Goal: Obtain resource: Obtain resource

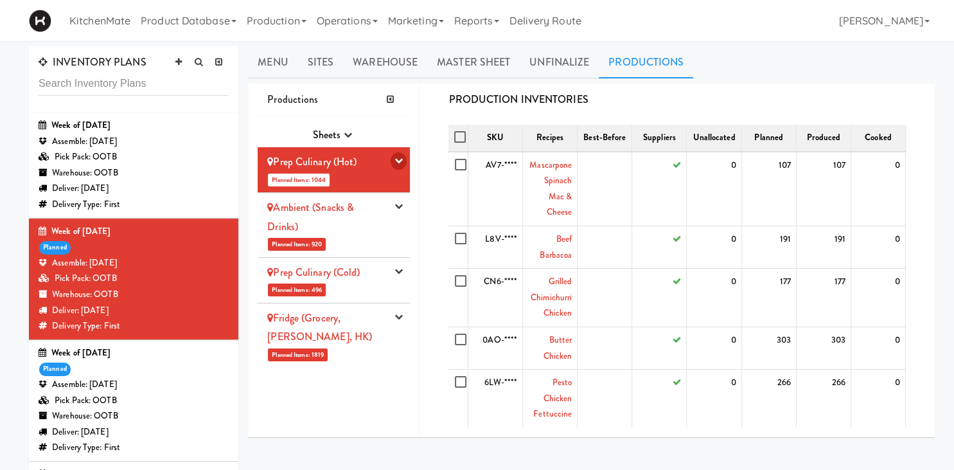
click at [402, 156] on button "button" at bounding box center [399, 160] width 16 height 17
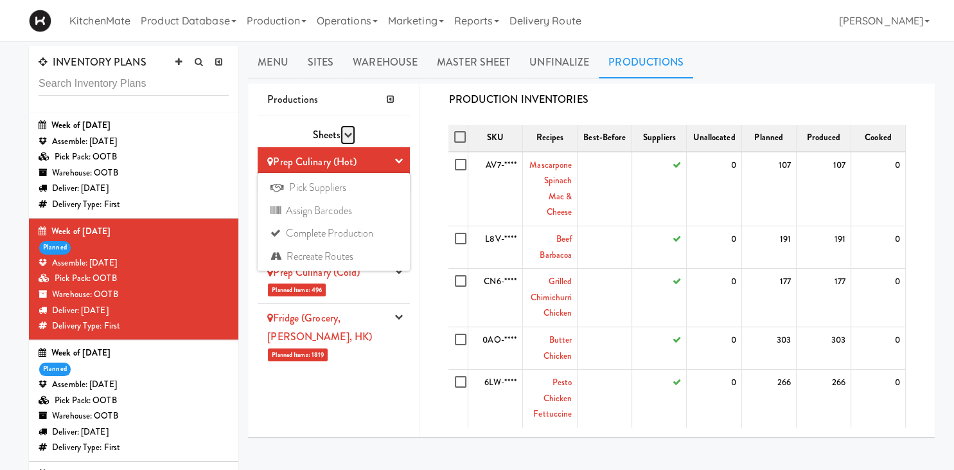
click at [350, 136] on icon "button" at bounding box center [348, 134] width 8 height 8
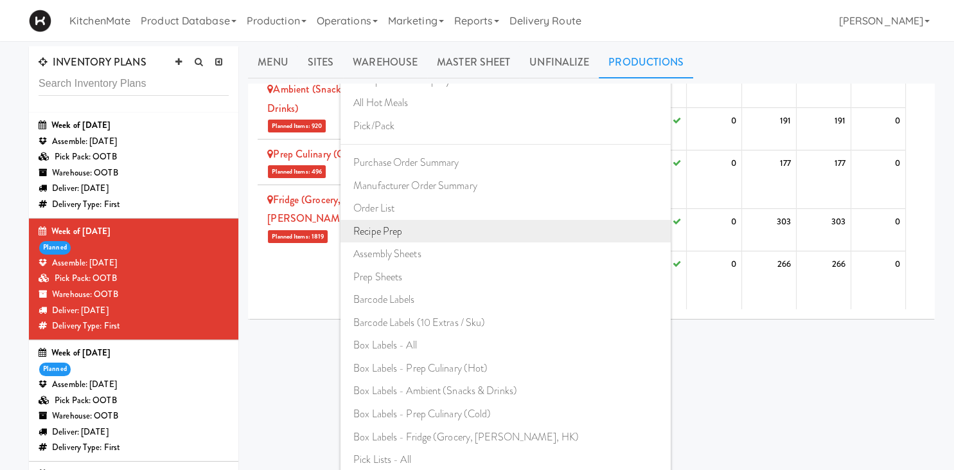
scroll to position [313, 0]
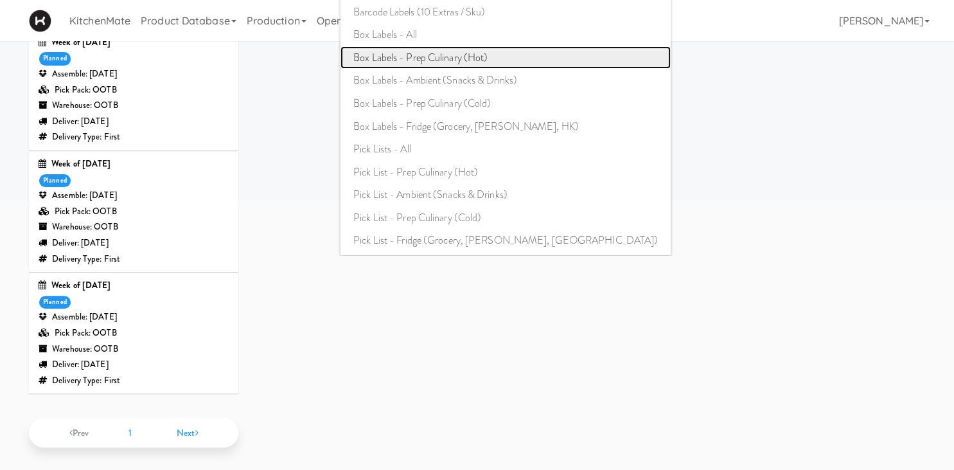
click at [451, 54] on link "Box Labels - Prep Culinary (Hot)" at bounding box center [506, 57] width 330 height 23
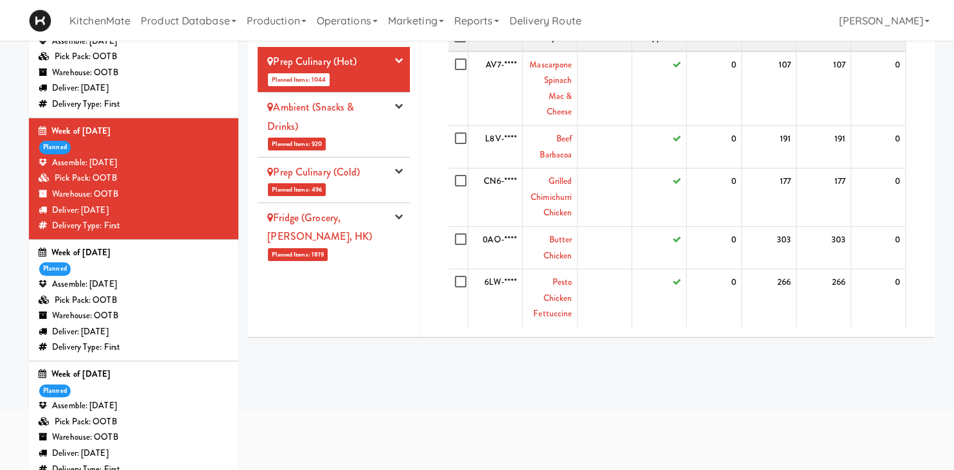
scroll to position [18, 0]
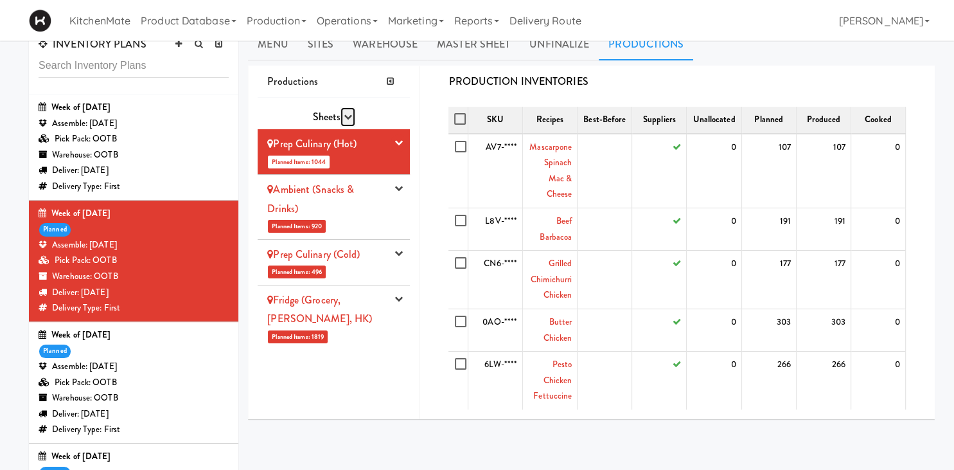
click at [348, 115] on icon "button" at bounding box center [348, 116] width 8 height 8
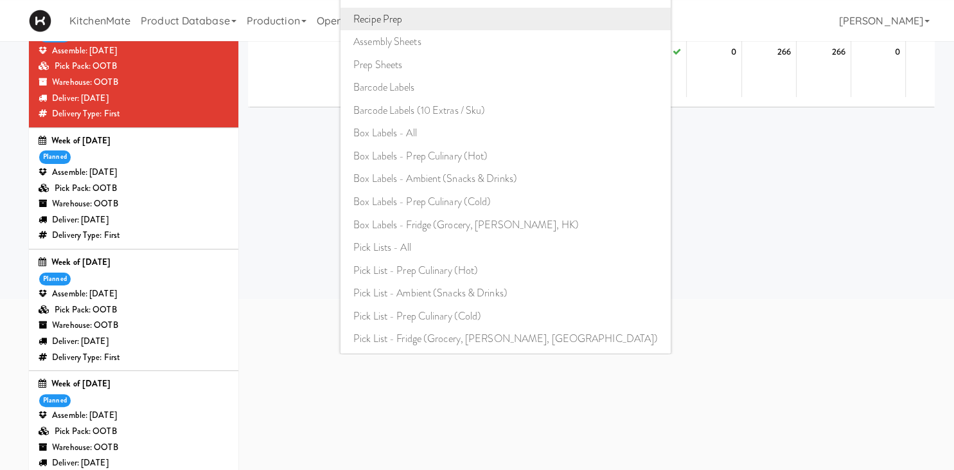
scroll to position [214, 0]
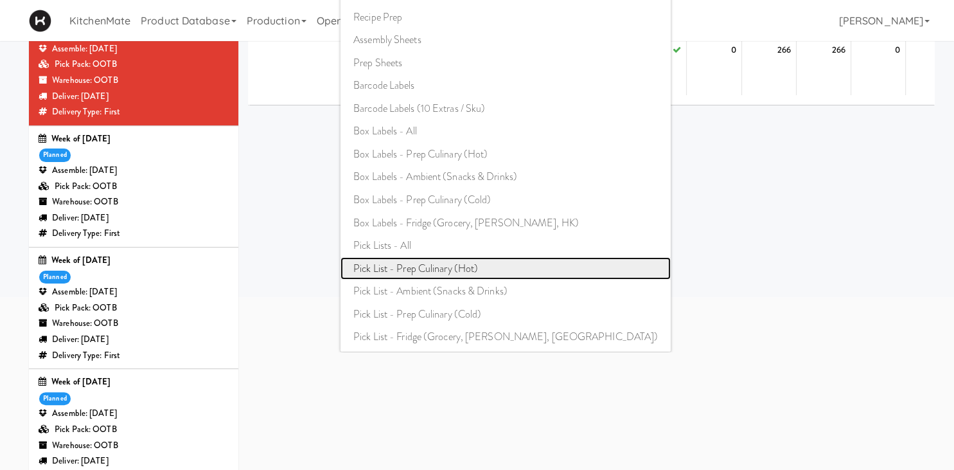
click at [443, 269] on link "Pick List - Prep Culinary (Hot)" at bounding box center [506, 268] width 330 height 23
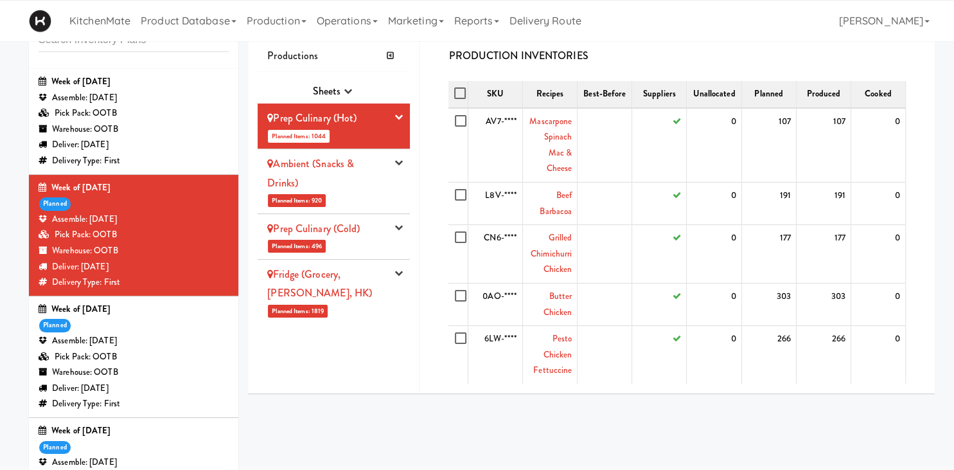
scroll to position [0, 0]
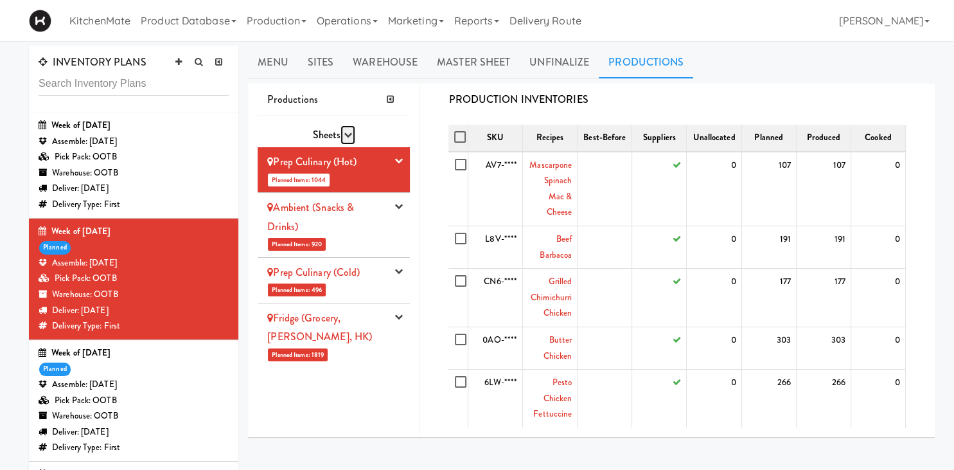
click at [350, 134] on icon "button" at bounding box center [348, 134] width 8 height 8
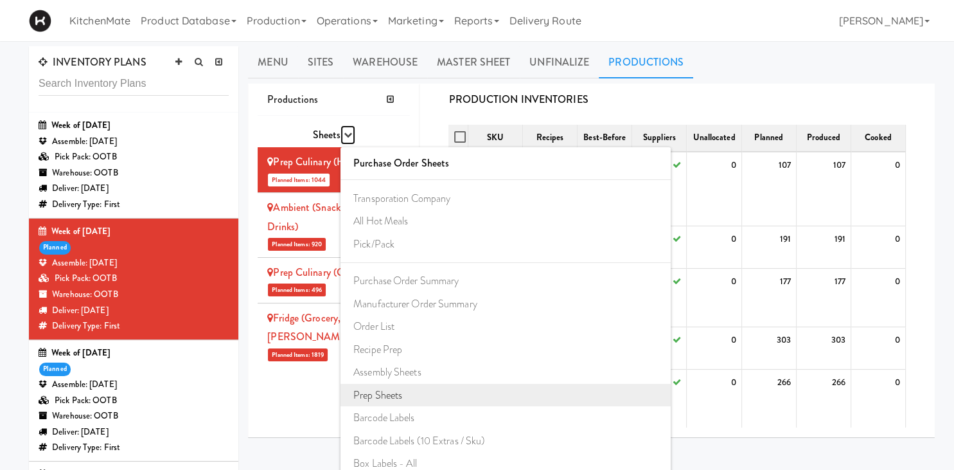
scroll to position [118, 0]
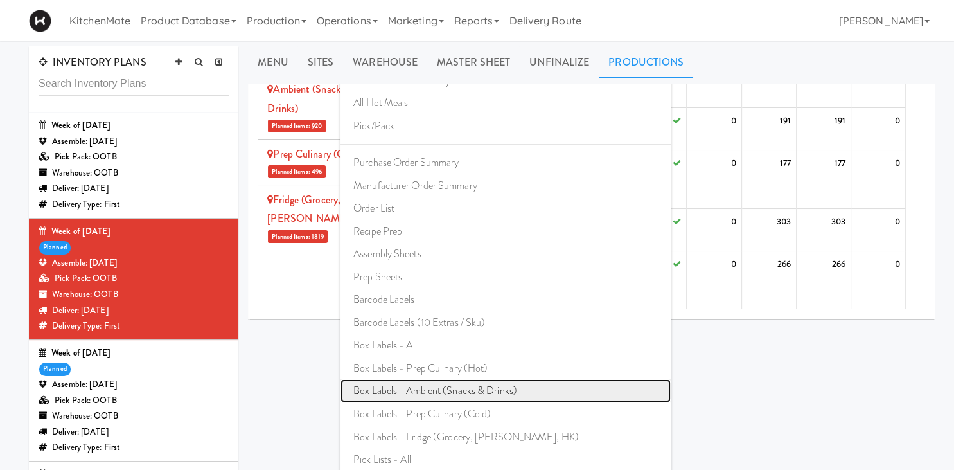
click at [427, 392] on link "Box Labels - Ambient (Snacks & Drinks)" at bounding box center [506, 390] width 330 height 23
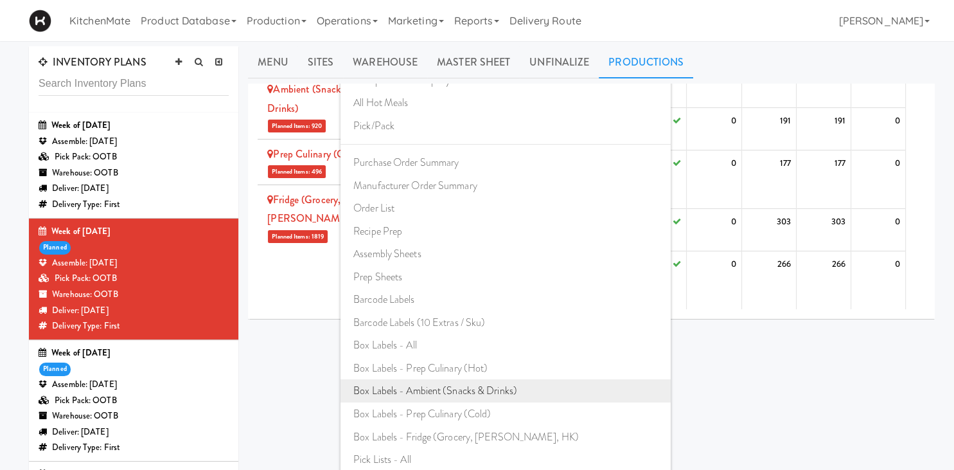
scroll to position [0, 0]
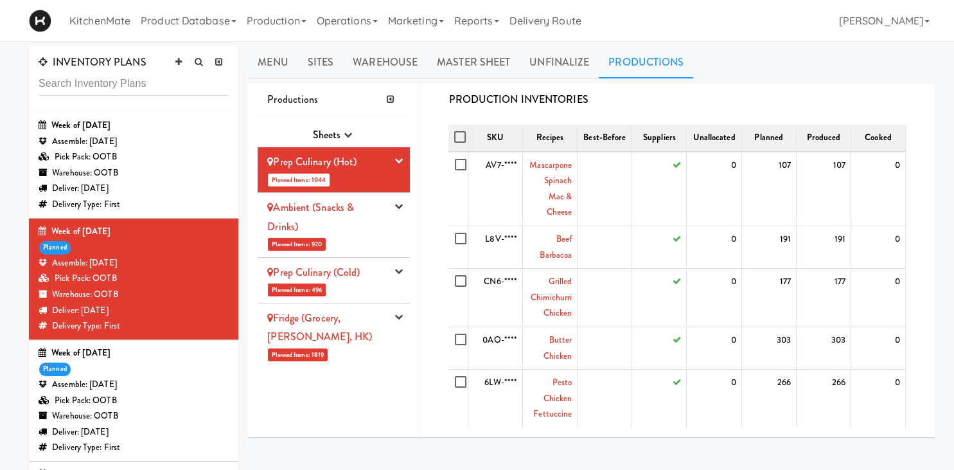
click at [337, 134] on span "Sheets" at bounding box center [326, 134] width 28 height 15
click at [353, 135] on button "button" at bounding box center [348, 134] width 15 height 19
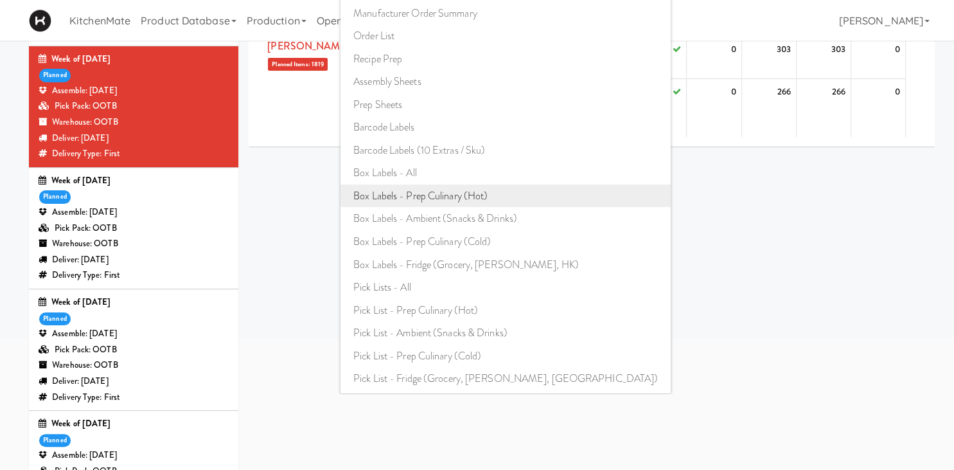
scroll to position [206, 0]
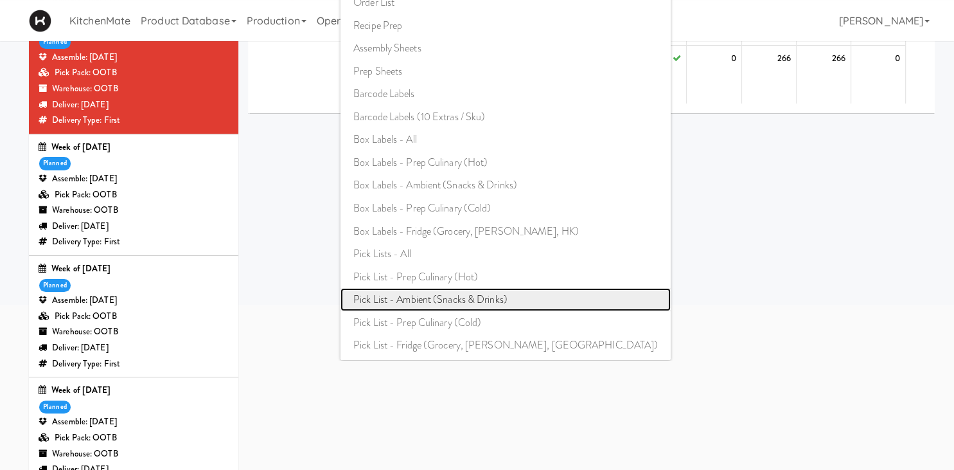
click at [450, 296] on link "Pick List - Ambient (Snacks & Drinks)" at bounding box center [506, 299] width 330 height 23
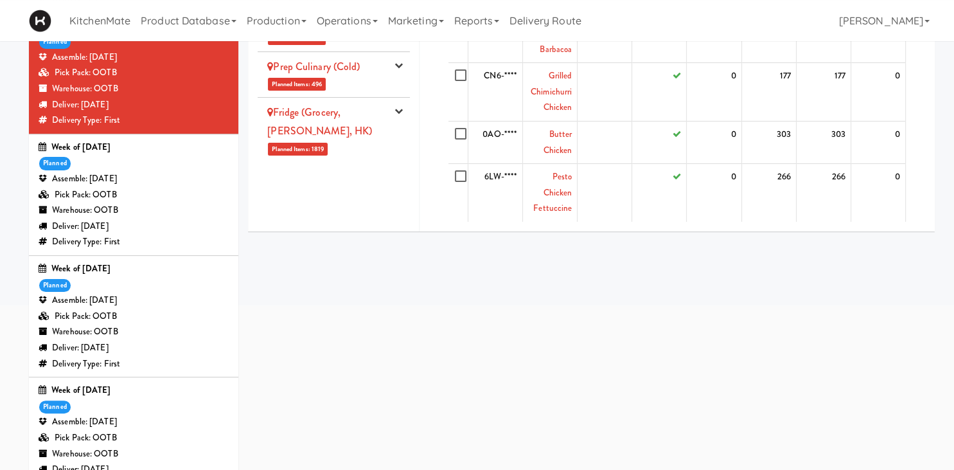
scroll to position [0, 0]
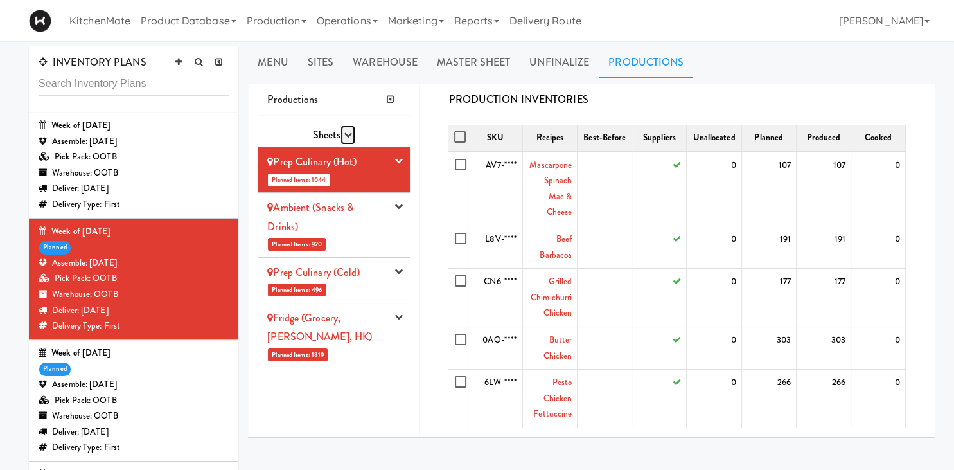
click at [346, 130] on button "button" at bounding box center [348, 134] width 15 height 19
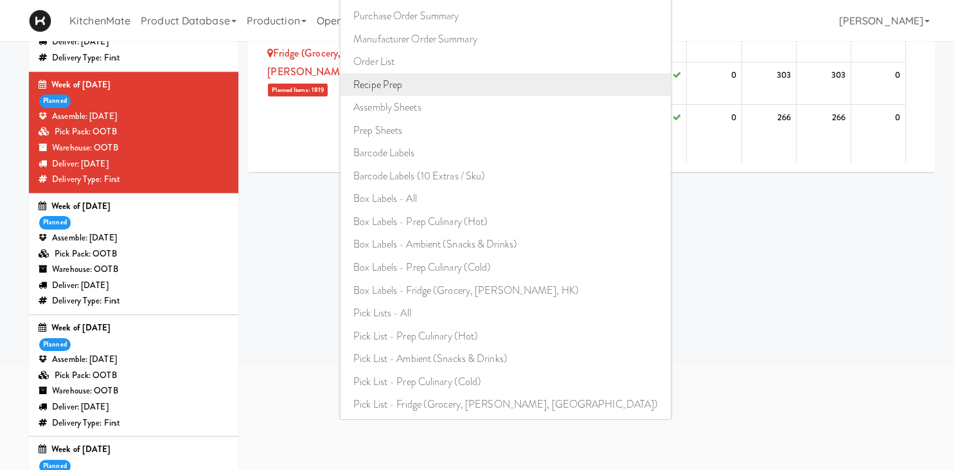
scroll to position [163, 0]
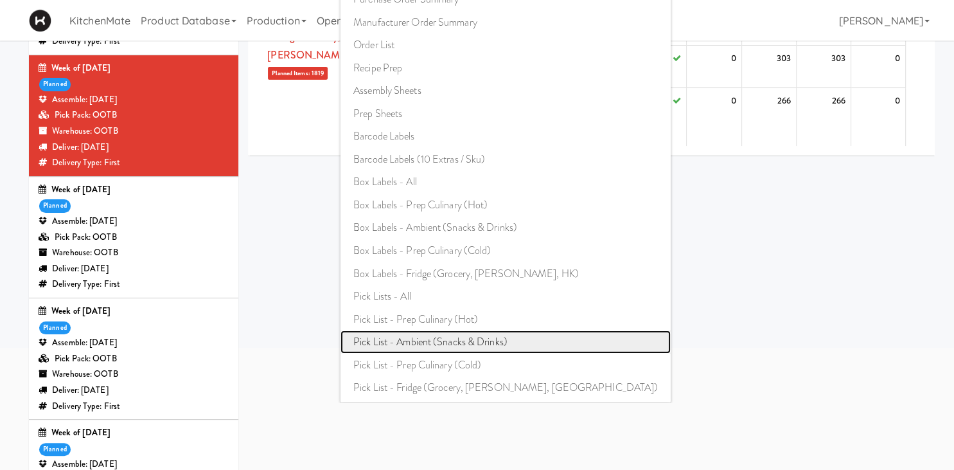
click at [456, 340] on link "Pick List - Ambient (Snacks & Drinks)" at bounding box center [506, 341] width 330 height 23
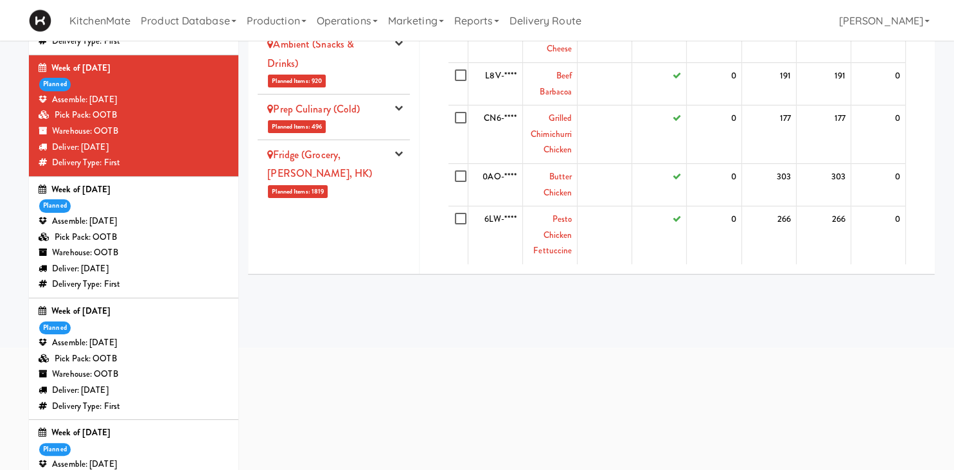
scroll to position [0, 0]
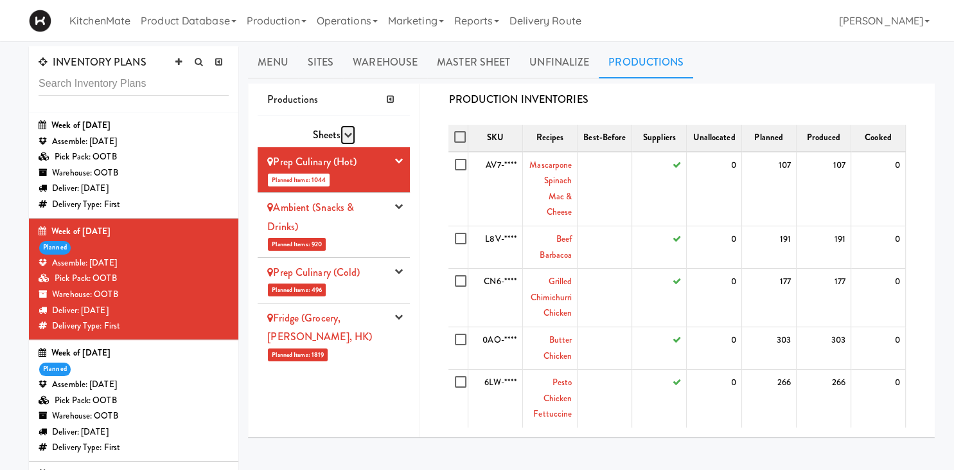
click at [348, 138] on icon "button" at bounding box center [348, 134] width 8 height 8
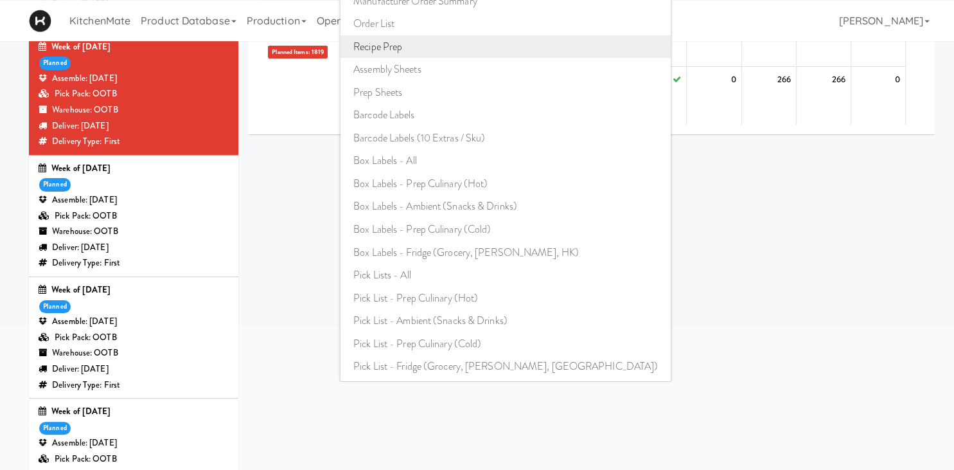
scroll to position [249, 0]
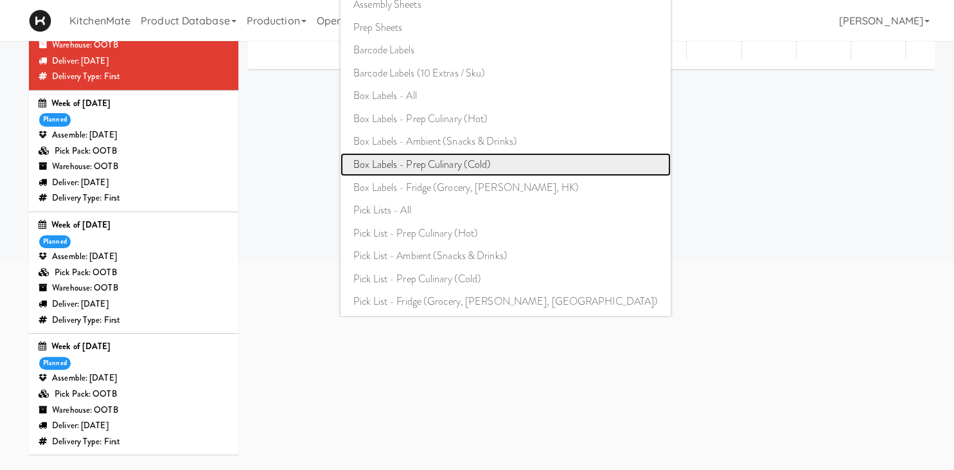
click at [468, 169] on link "Box Labels - Prep Culinary (Cold)" at bounding box center [506, 164] width 330 height 23
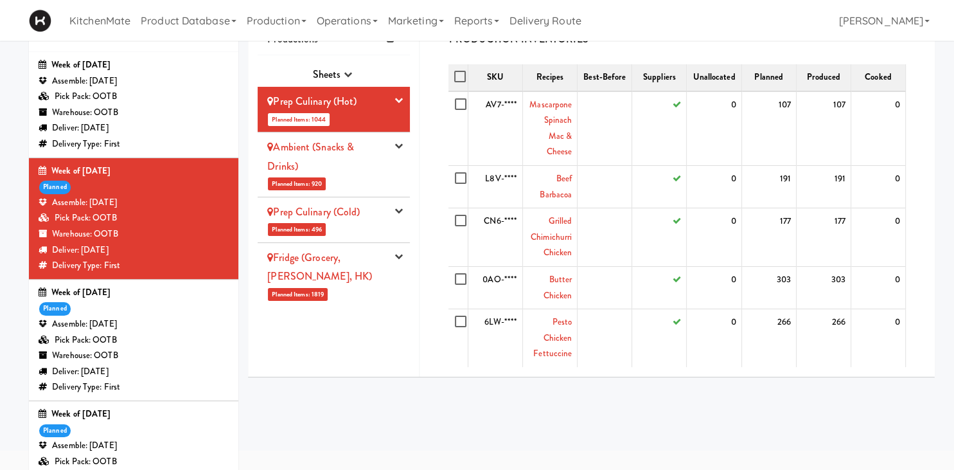
scroll to position [0, 0]
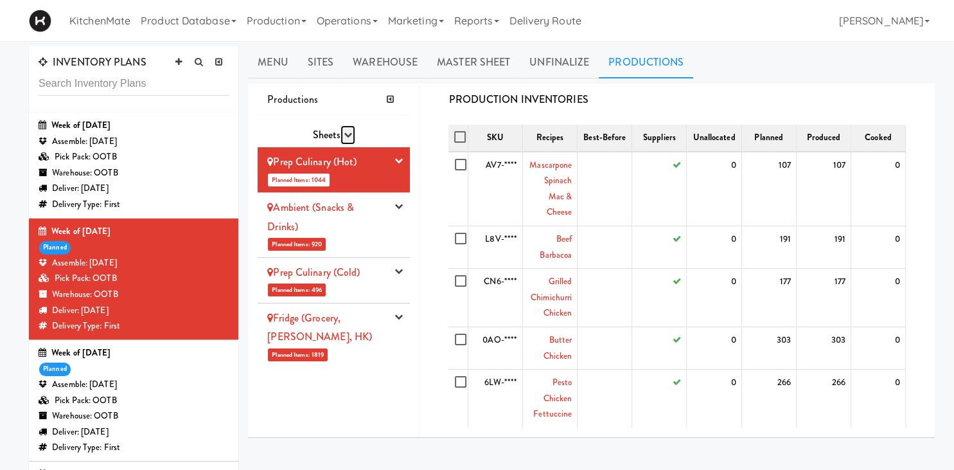
click at [352, 130] on button "button" at bounding box center [348, 134] width 15 height 19
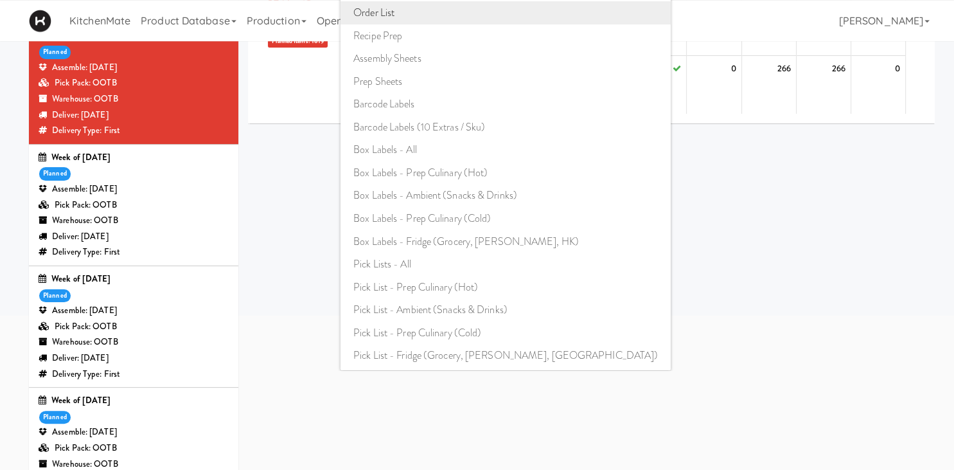
scroll to position [202, 0]
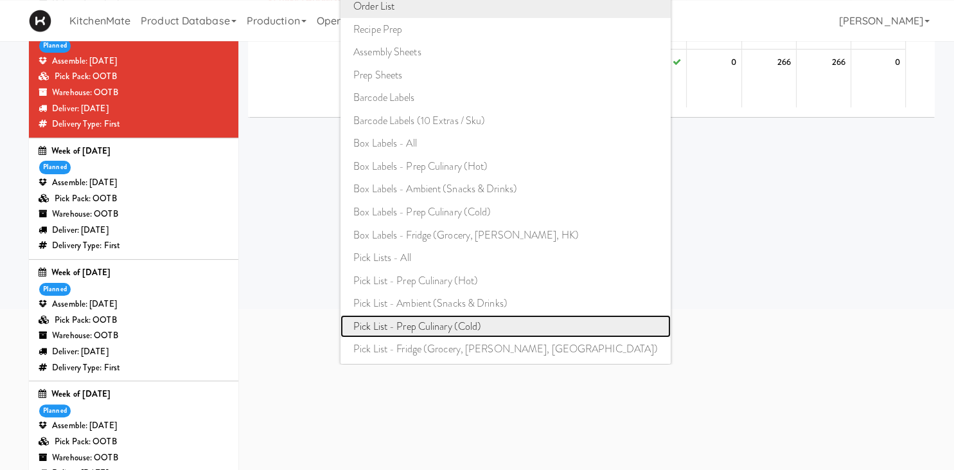
click at [469, 324] on link "Pick List - Prep Culinary (Cold)" at bounding box center [506, 326] width 330 height 23
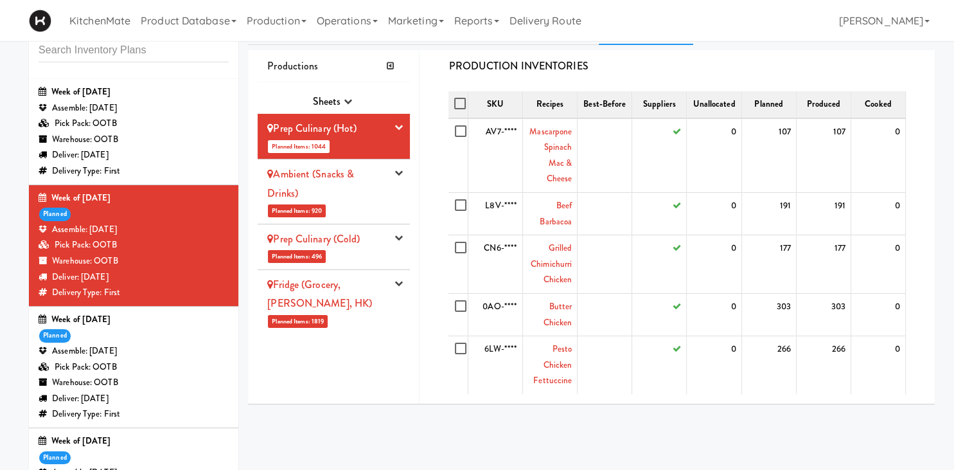
scroll to position [0, 0]
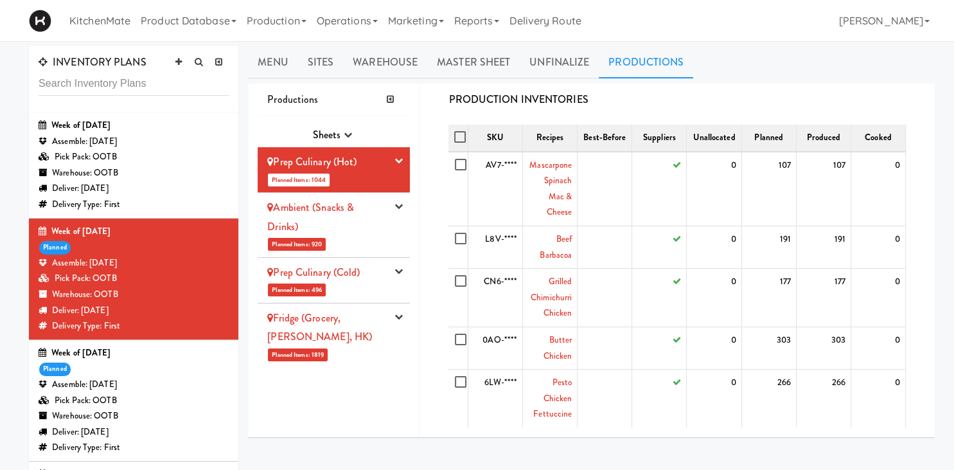
click at [344, 114] on div "Productions" at bounding box center [334, 100] width 152 height 33
click at [344, 121] on div "Sheets Purchase Order Sheets Transporation Company All Hot Meals Pick/Pack Purc…" at bounding box center [334, 276] width 152 height 321
click at [339, 132] on span "Sheets" at bounding box center [326, 134] width 28 height 15
click at [350, 138] on icon "button" at bounding box center [348, 134] width 8 height 8
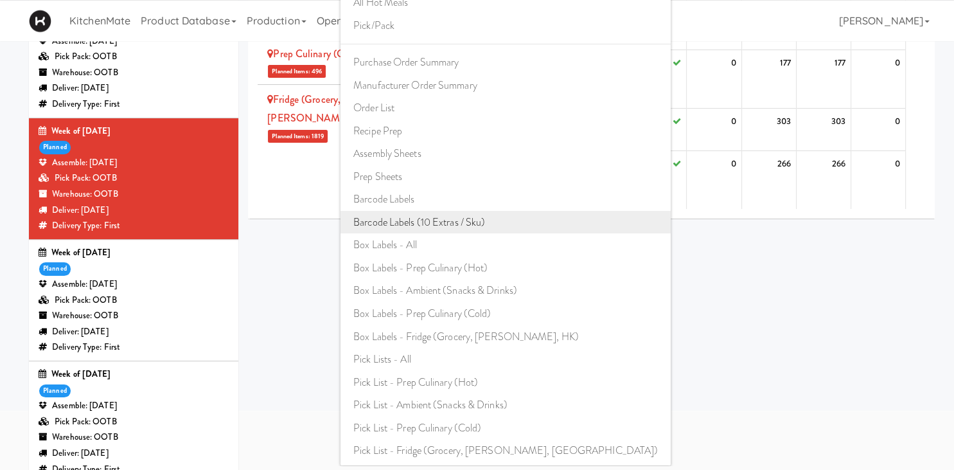
scroll to position [147, 0]
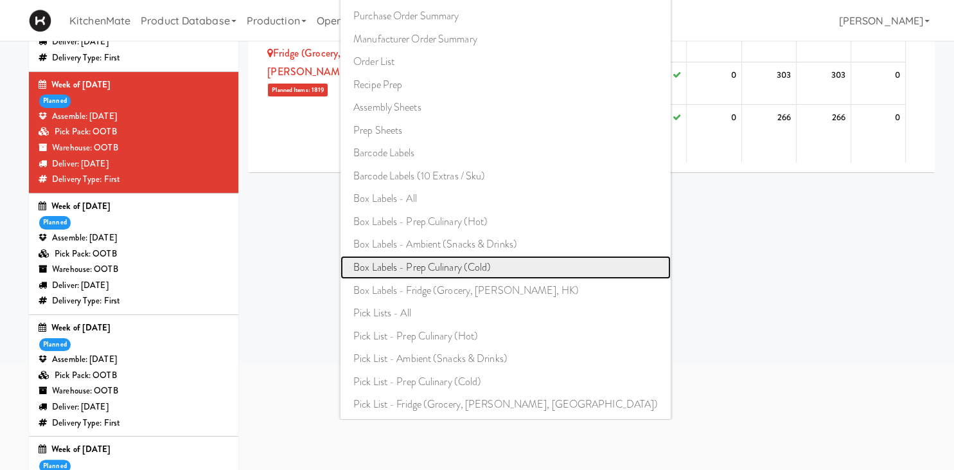
click at [459, 269] on link "Box Labels - Prep Culinary (Cold)" at bounding box center [506, 267] width 330 height 23
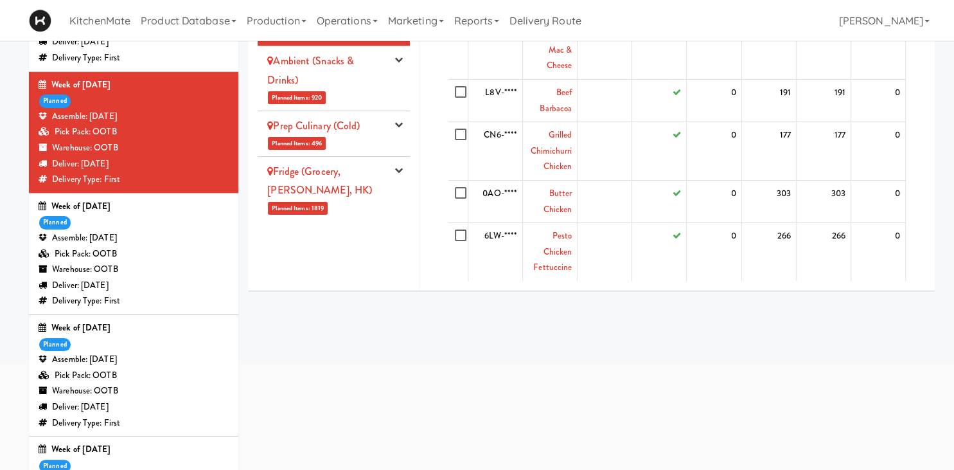
scroll to position [18, 0]
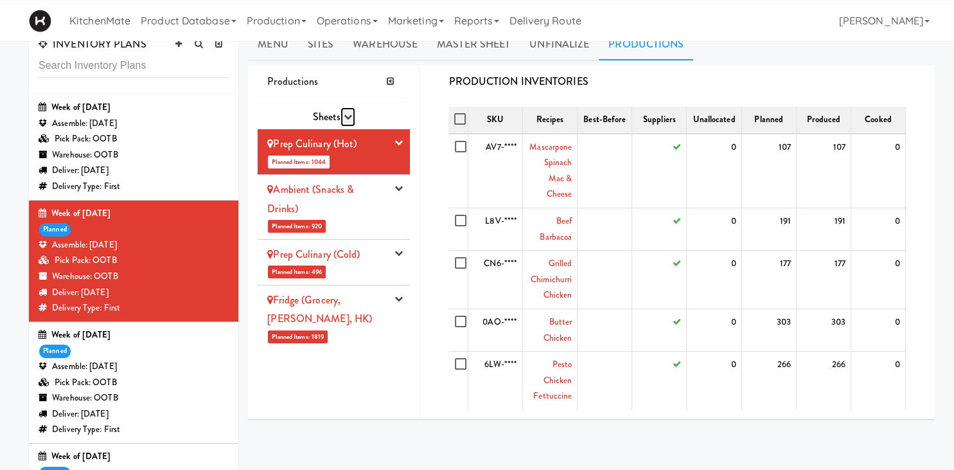
click at [345, 112] on icon "button" at bounding box center [348, 116] width 8 height 8
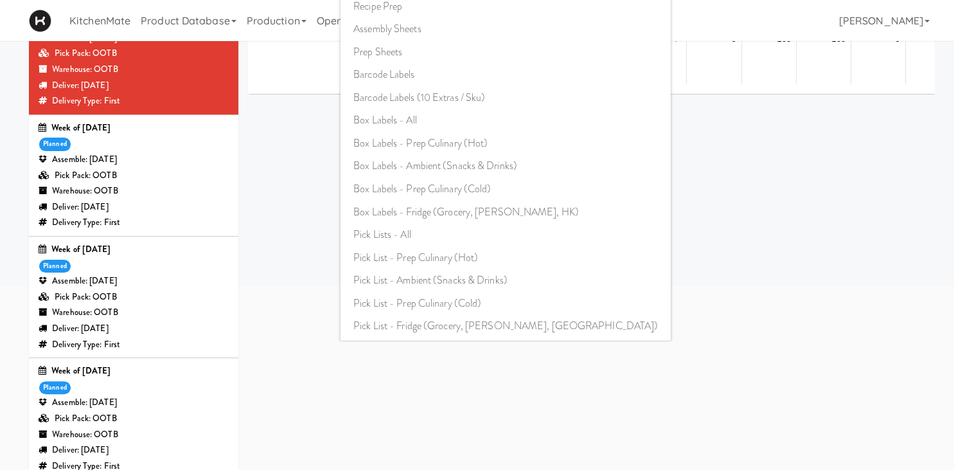
scroll to position [226, 0]
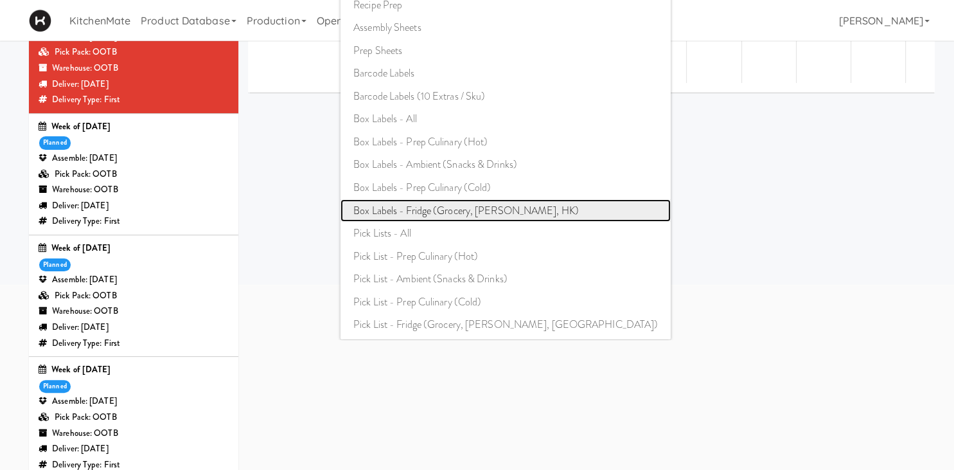
click at [443, 210] on link "Box Labels - Fridge (Grocery, [PERSON_NAME], HK)" at bounding box center [506, 210] width 330 height 23
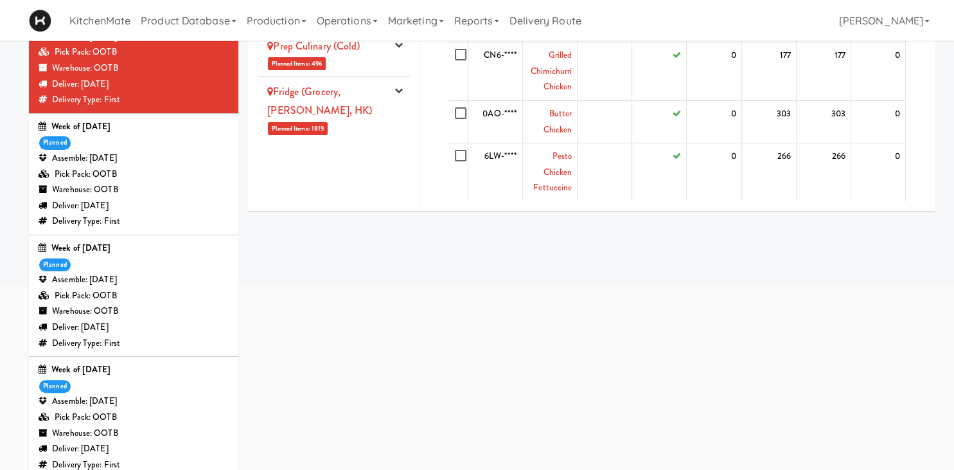
scroll to position [0, 0]
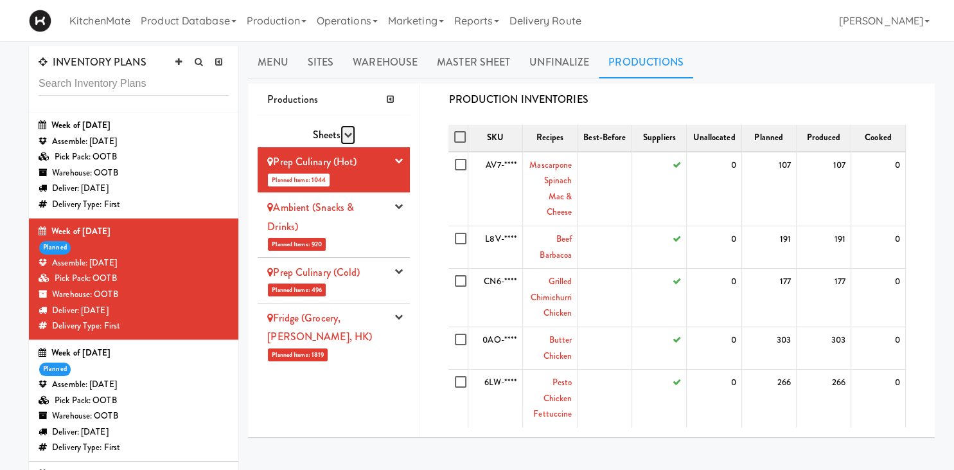
click at [350, 132] on icon "button" at bounding box center [348, 134] width 8 height 8
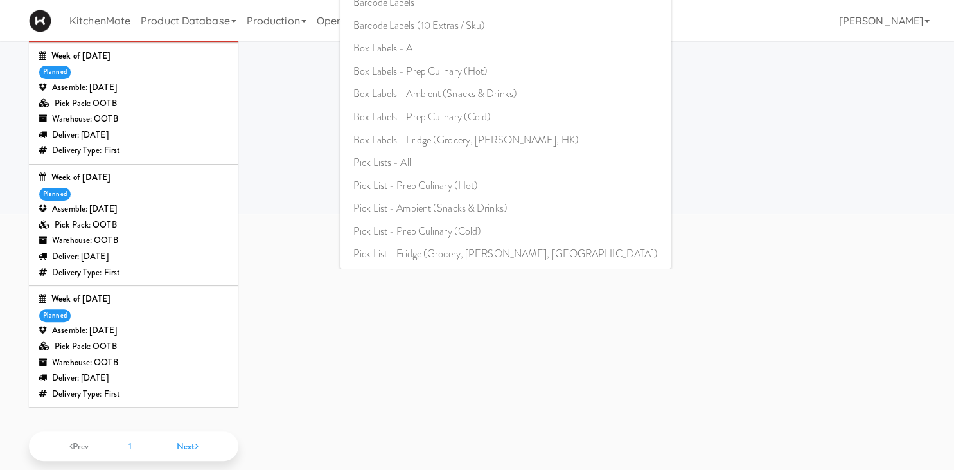
scroll to position [313, 0]
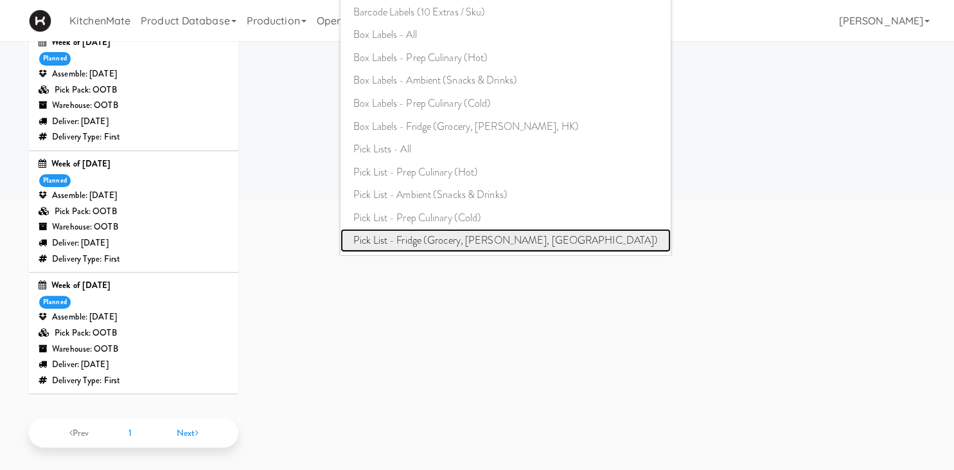
click at [470, 229] on link "Pick List - Fridge (Grocery, [PERSON_NAME], [GEOGRAPHIC_DATA])" at bounding box center [506, 240] width 330 height 23
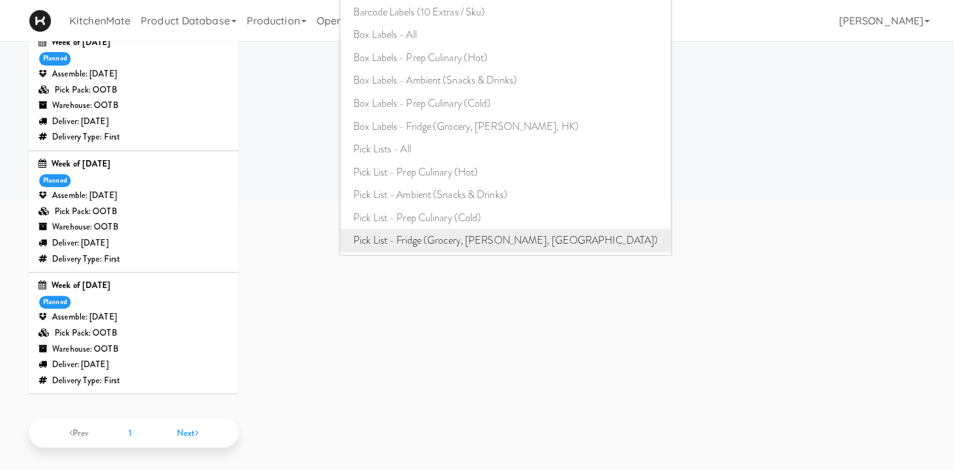
scroll to position [0, 0]
